Goal: Transaction & Acquisition: Purchase product/service

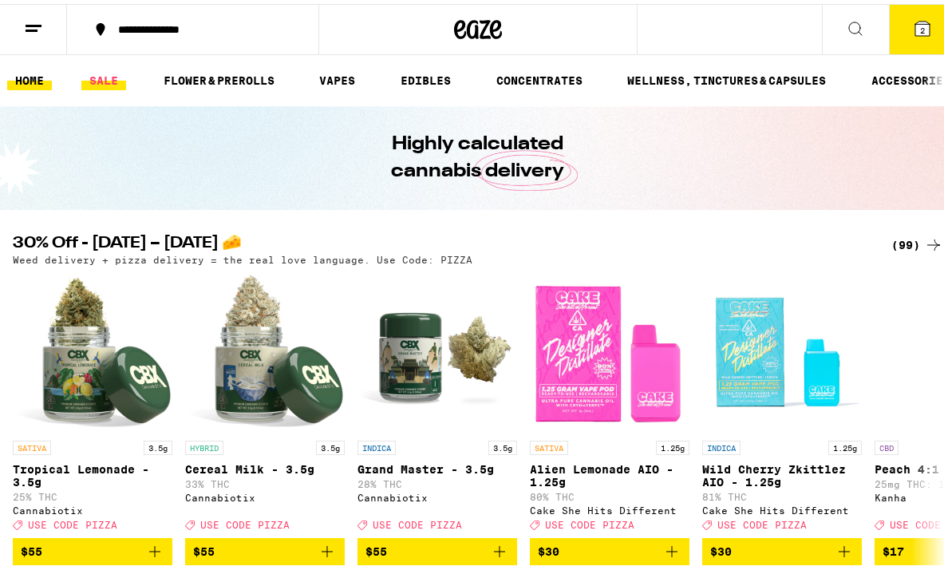
click at [108, 67] on link "SALE" at bounding box center [103, 76] width 45 height 19
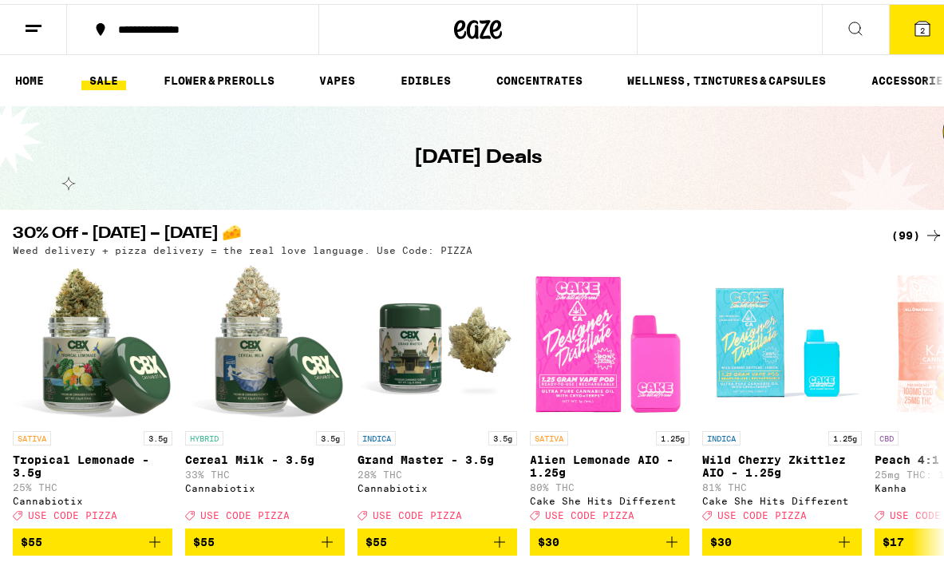
click at [926, 227] on icon at bounding box center [933, 231] width 19 height 19
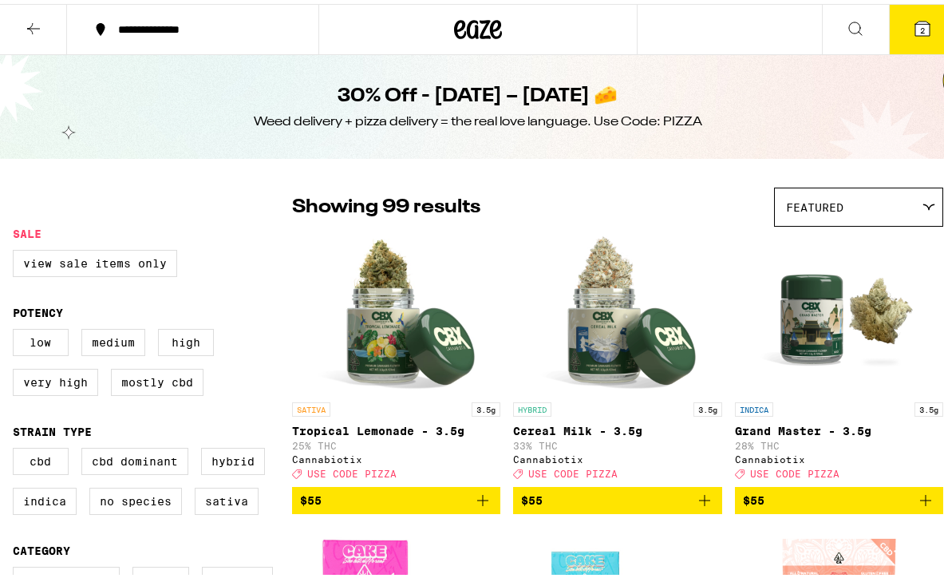
click at [6, 33] on button at bounding box center [33, 26] width 67 height 50
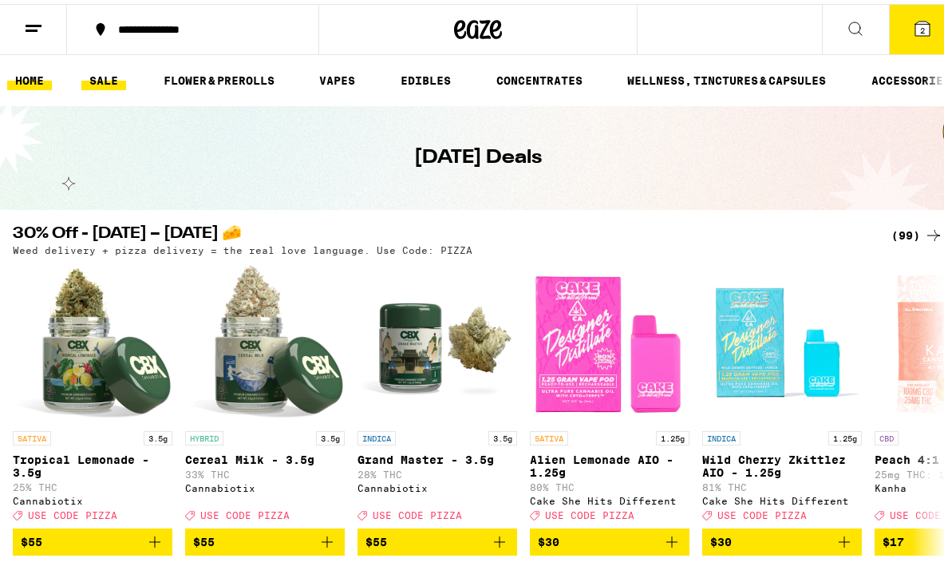
click at [34, 69] on link "HOME" at bounding box center [29, 76] width 45 height 19
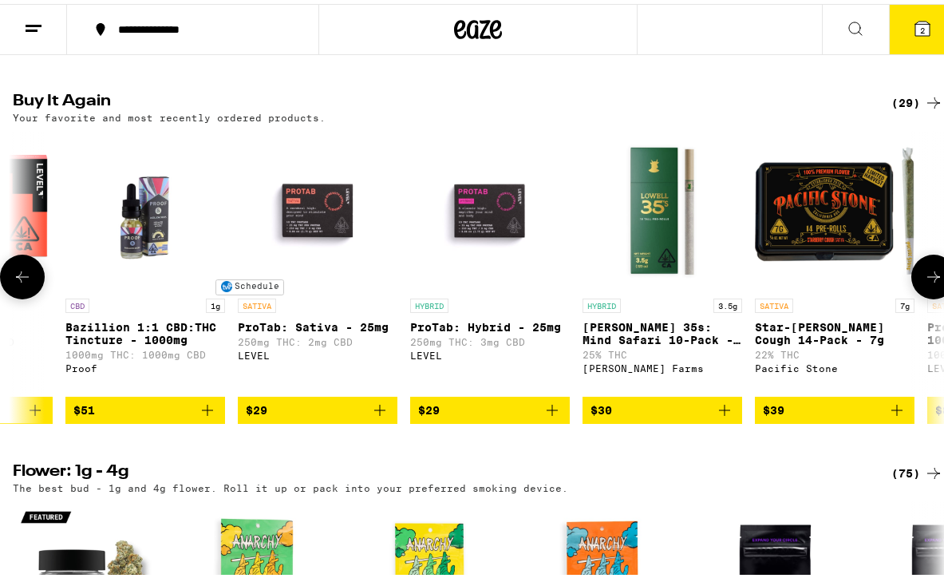
scroll to position [0, 992]
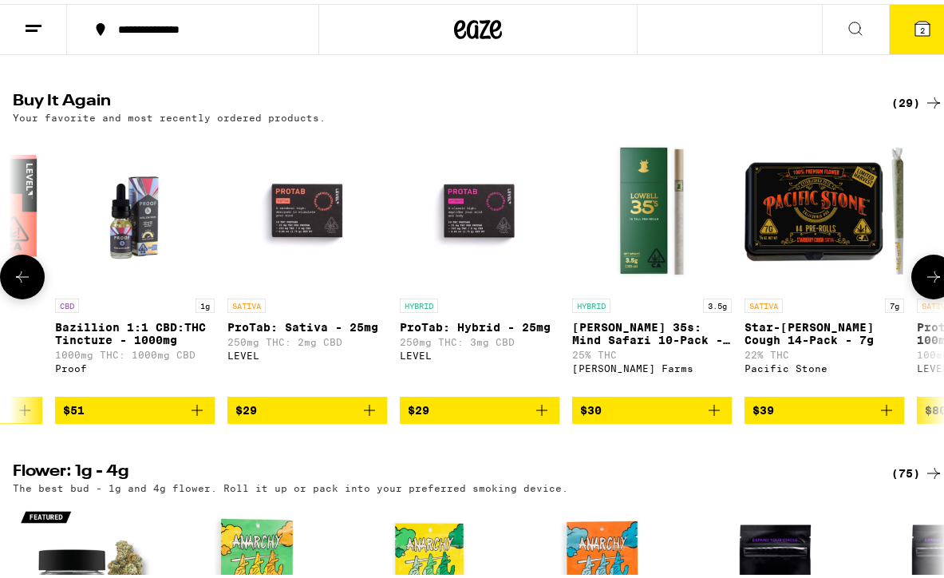
click at [470, 416] on span "$29" at bounding box center [480, 406] width 144 height 19
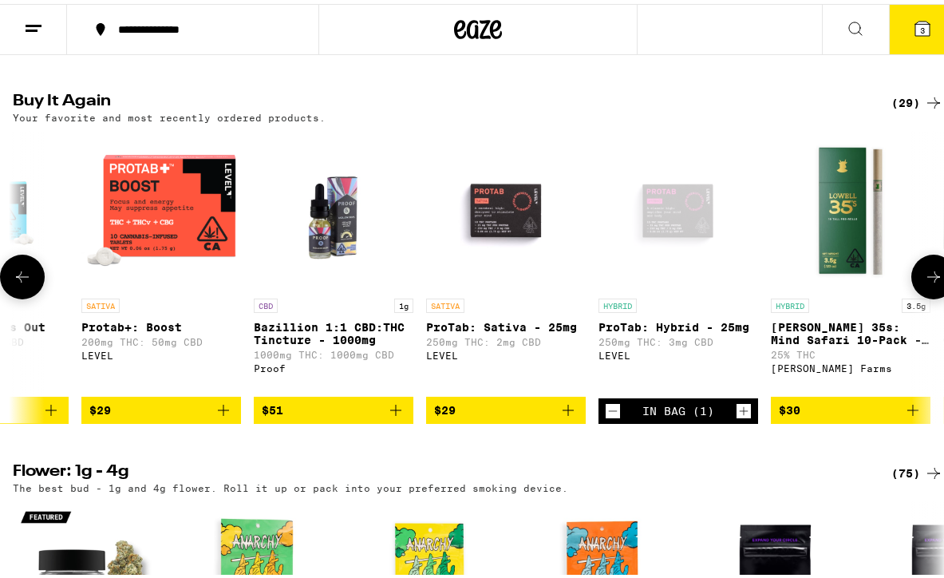
scroll to position [0, 791]
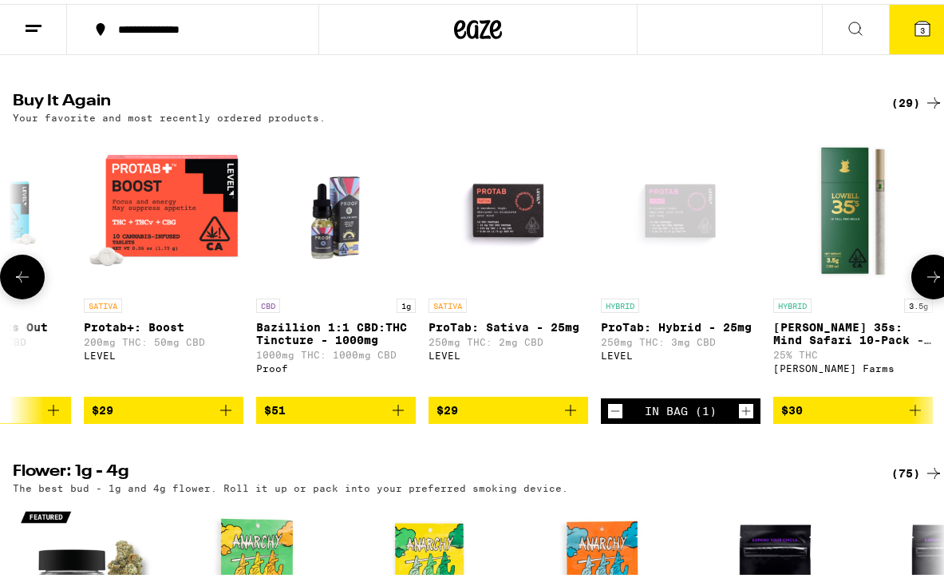
click at [157, 416] on span "$29" at bounding box center [164, 406] width 144 height 19
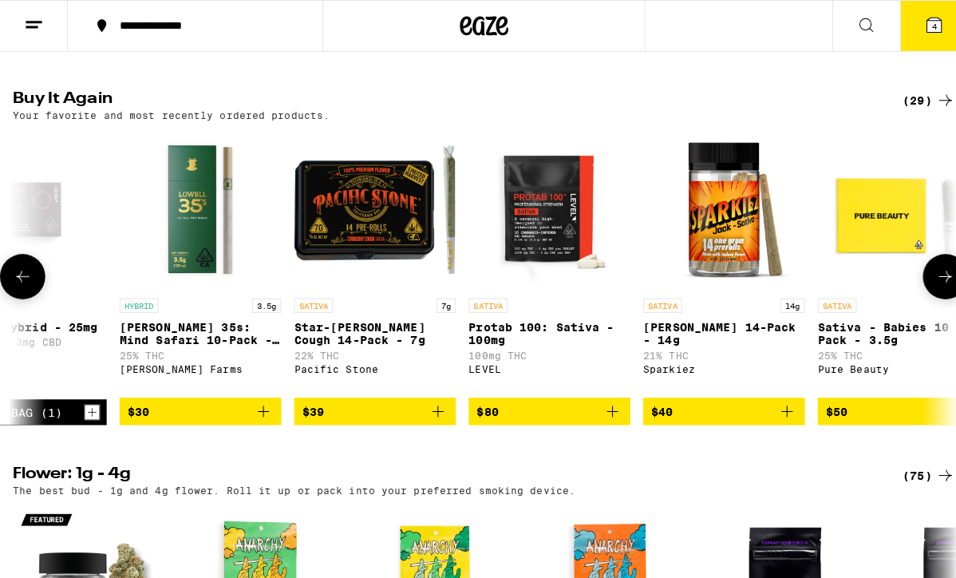
scroll to position [0, 1460]
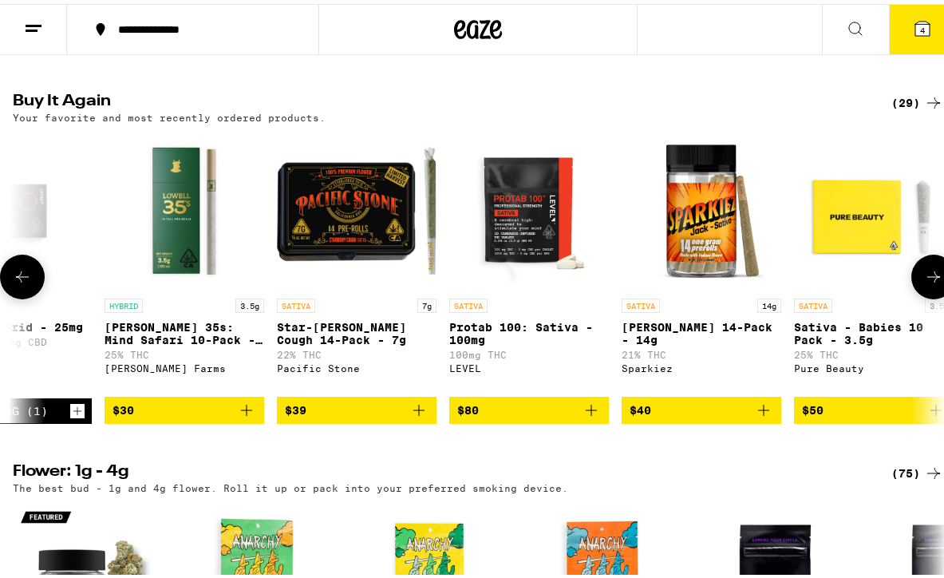
click at [184, 418] on button "$30" at bounding box center [185, 406] width 160 height 27
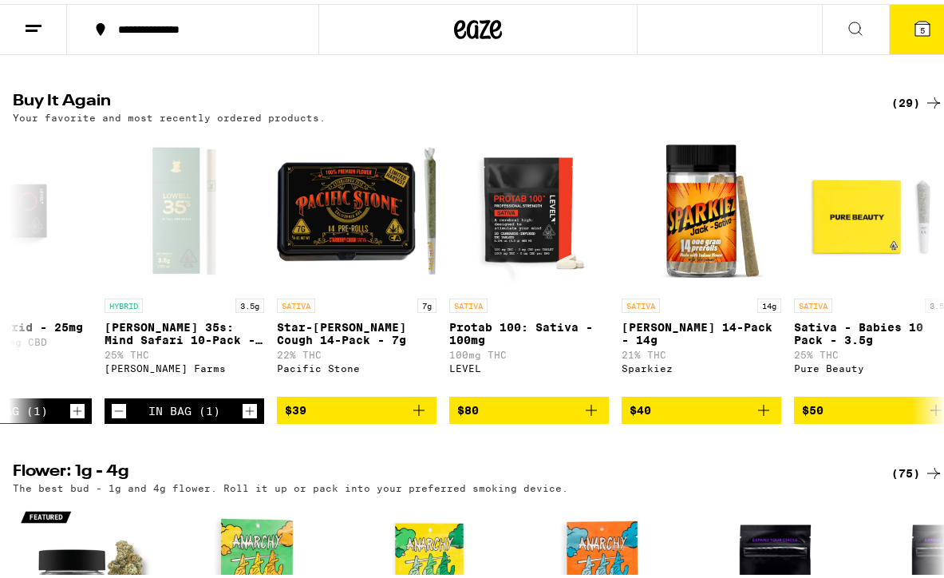
click at [923, 29] on button "5" at bounding box center [922, 25] width 67 height 49
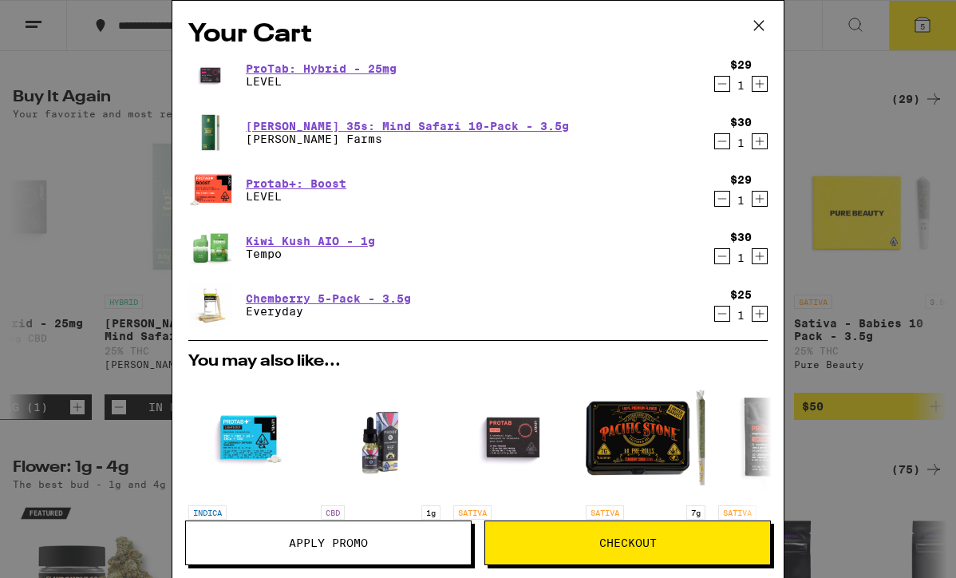
click at [715, 259] on icon "Decrement" at bounding box center [722, 256] width 14 height 19
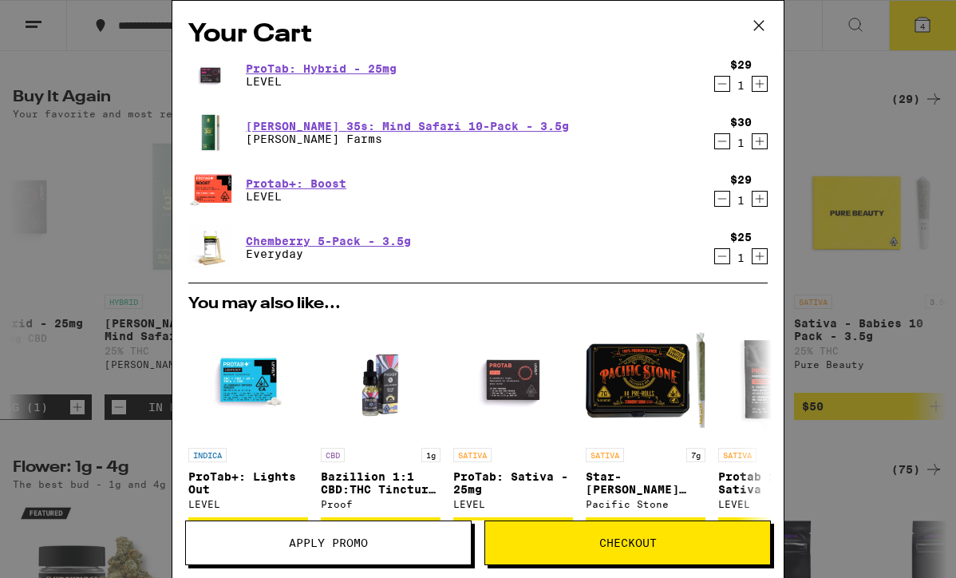
click at [715, 259] on icon "Decrement" at bounding box center [722, 256] width 14 height 19
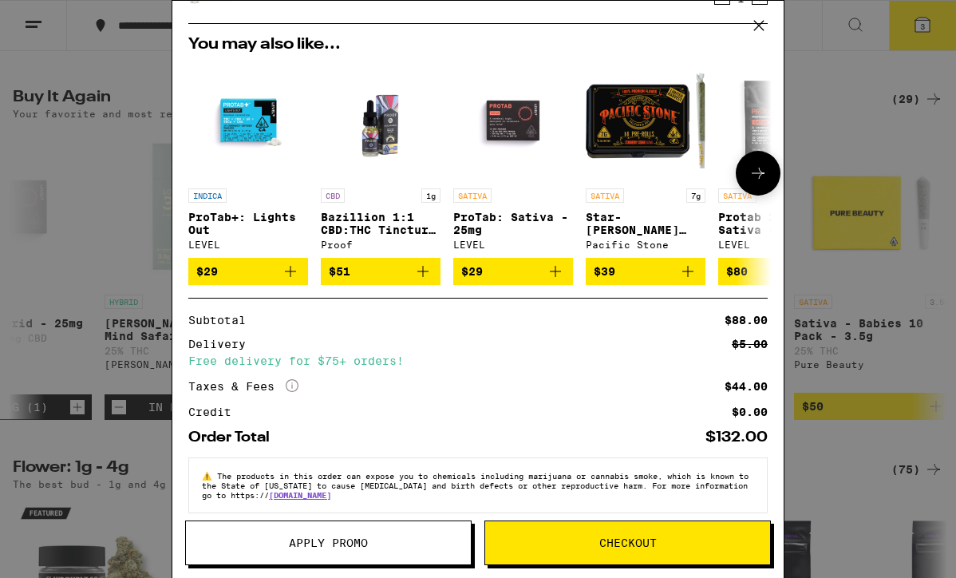
scroll to position [223, 0]
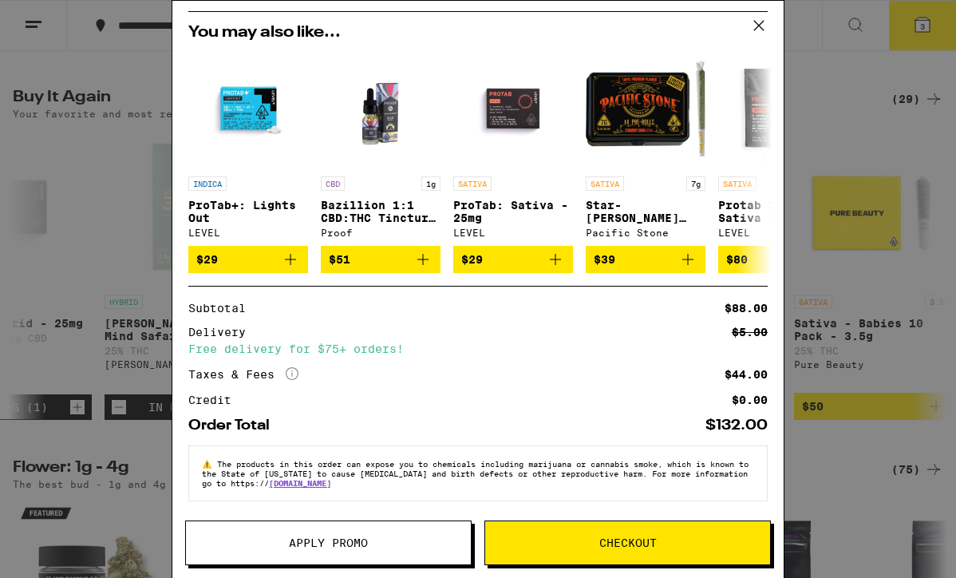
click at [672, 539] on span "Checkout" at bounding box center [627, 542] width 285 height 11
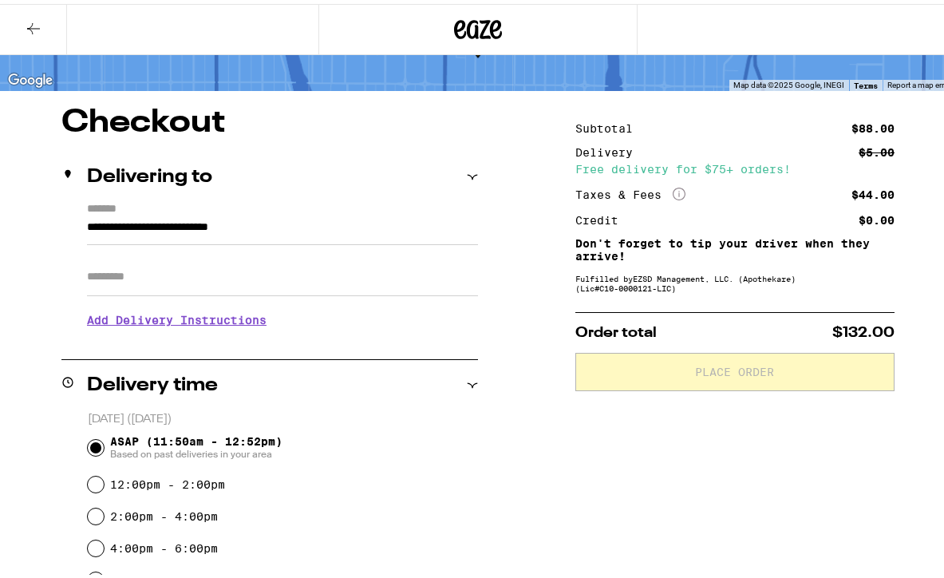
scroll to position [93, 0]
